Goal: Check status

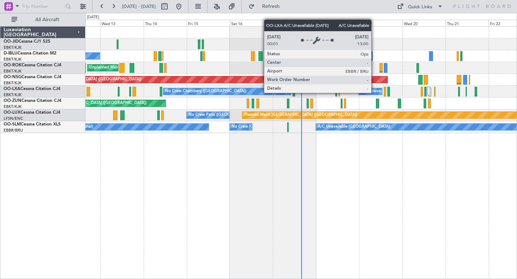
click at [375, 93] on div "A/C Unavailable [GEOGRAPHIC_DATA] ([GEOGRAPHIC_DATA] National)" at bounding box center [428, 91] width 134 height 11
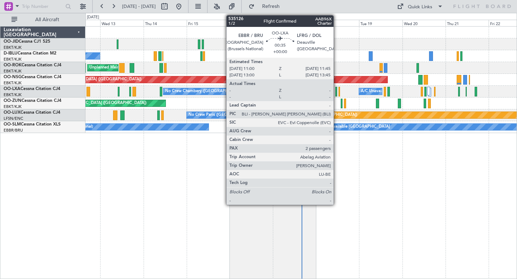
click at [337, 89] on div at bounding box center [335, 92] width 1 height 10
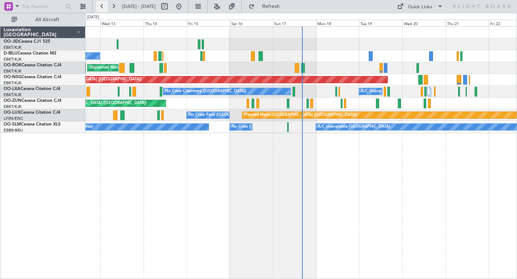
click at [102, 9] on button at bounding box center [101, 6] width 11 height 11
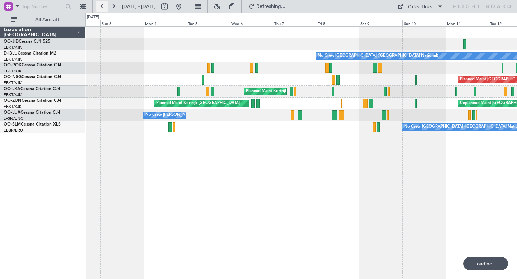
click at [102, 9] on button at bounding box center [101, 6] width 11 height 11
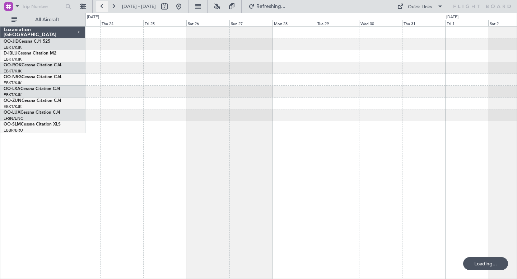
click at [102, 9] on button at bounding box center [101, 6] width 11 height 11
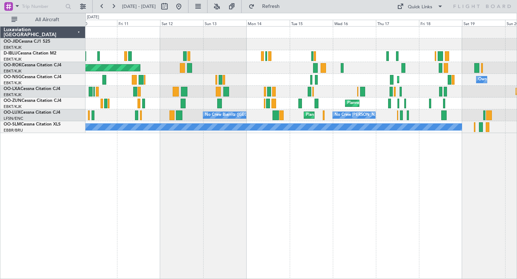
click at [286, 92] on div "No Crew Kortrijk-[GEOGRAPHIC_DATA] No Crew [GEOGRAPHIC_DATA] (Brussels National…" at bounding box center [300, 80] width 431 height 107
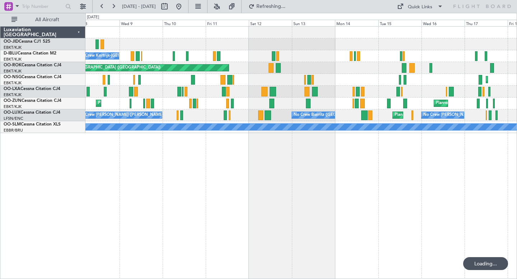
click at [244, 93] on div "Unplanned Maint [GEOGRAPHIC_DATA] ([GEOGRAPHIC_DATA] National) Planned Maint [G…" at bounding box center [300, 92] width 431 height 12
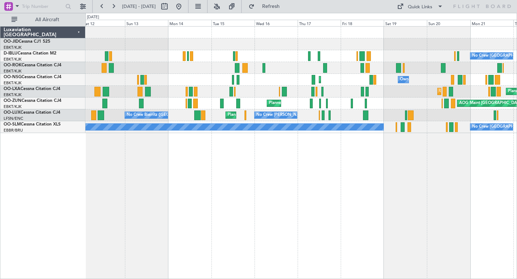
click at [181, 189] on div "No Crew Kortrijk-[GEOGRAPHIC_DATA] No Crew [GEOGRAPHIC_DATA] (Brussels National…" at bounding box center [301, 152] width 432 height 253
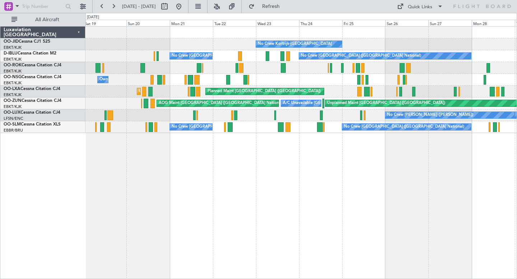
click at [237, 168] on div "No Crew Kortrijk-[GEOGRAPHIC_DATA] No Crew [GEOGRAPHIC_DATA] (Brussels National…" at bounding box center [301, 152] width 432 height 253
click at [112, 3] on button at bounding box center [113, 6] width 11 height 11
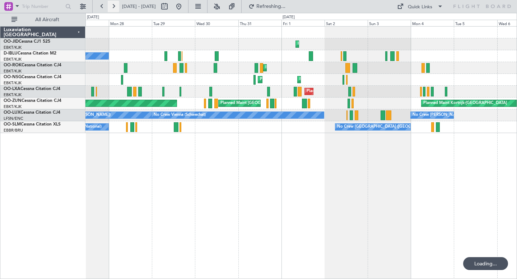
click at [112, 3] on button at bounding box center [113, 6] width 11 height 11
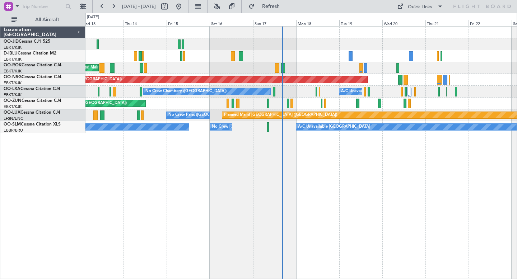
click at [203, 161] on div "No Crew [GEOGRAPHIC_DATA] ([GEOGRAPHIC_DATA] National) Unplanned Maint [GEOGRAP…" at bounding box center [301, 152] width 432 height 253
